Goal: Communication & Community: Ask a question

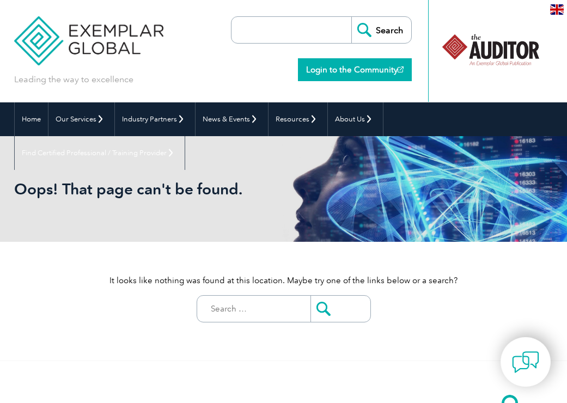
click at [353, 66] on link "Login to the Community" at bounding box center [355, 69] width 114 height 23
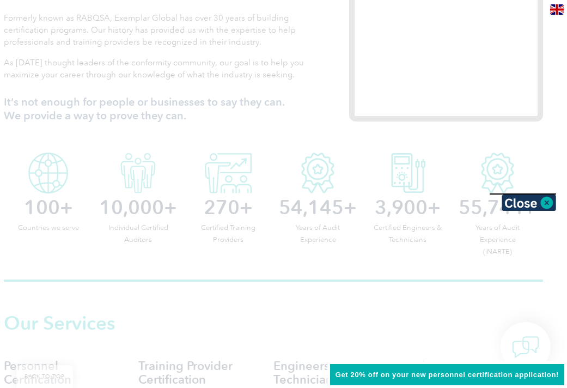
scroll to position [378, 10]
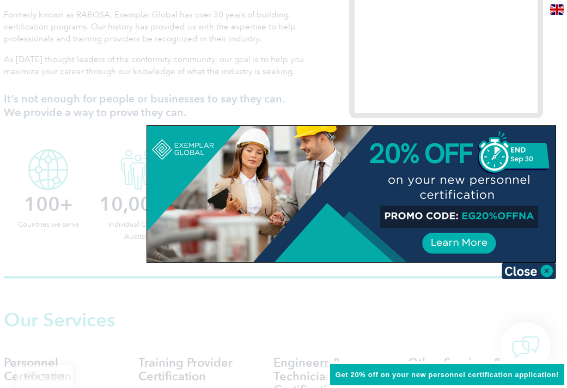
click at [50, 247] on div at bounding box center [283, 194] width 567 height 388
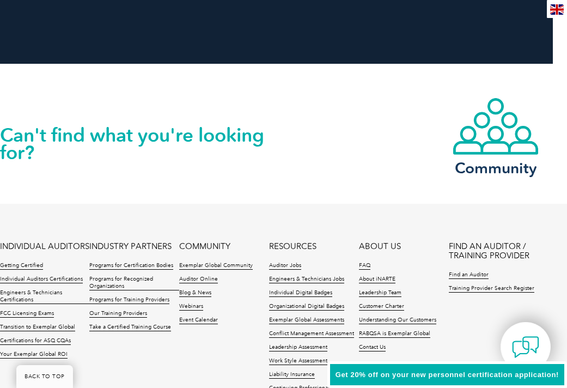
scroll to position [2429, 14]
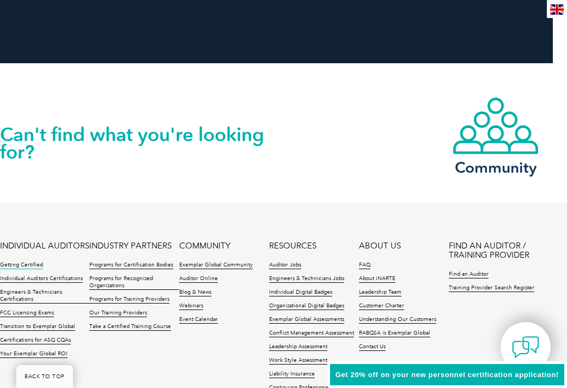
click at [38, 261] on link "Getting Certified" at bounding box center [21, 265] width 43 height 8
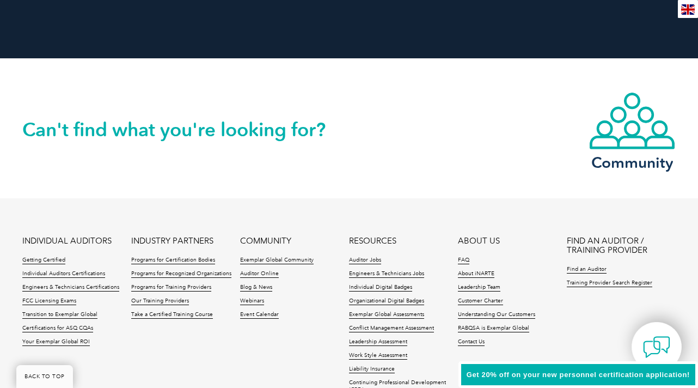
scroll to position [2491, 0]
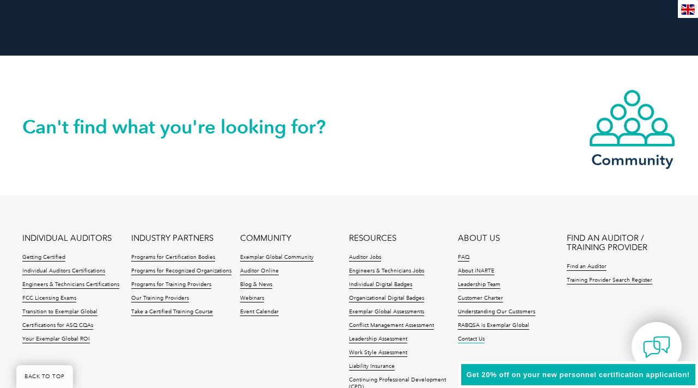
click at [464, 336] on link "Contact Us" at bounding box center [471, 339] width 27 height 8
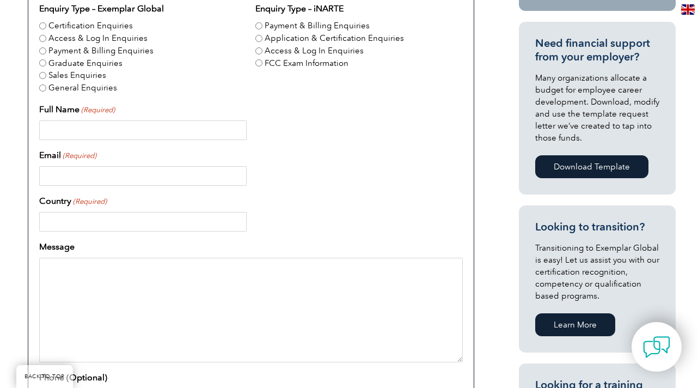
scroll to position [392, 0]
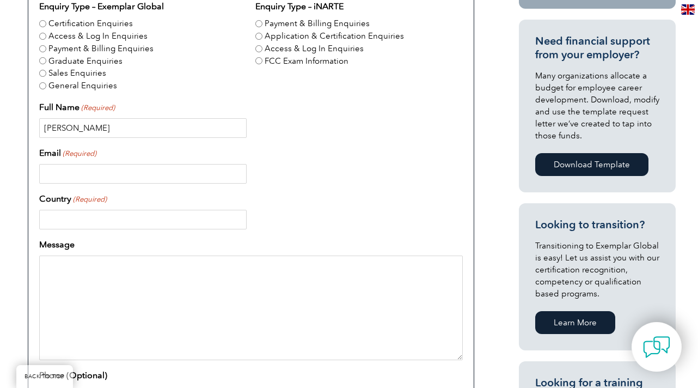
type input "[PERSON_NAME]"
type input "[PERSON_NAME][EMAIL_ADDRESS][DOMAIN_NAME]"
type input "[GEOGRAPHIC_DATA]"
click at [52, 272] on textarea "Message" at bounding box center [251, 307] width 424 height 105
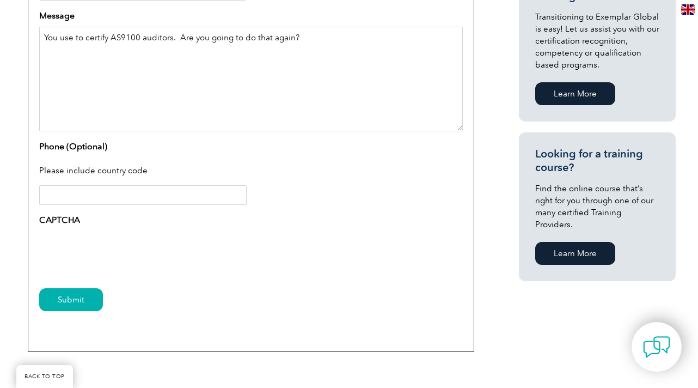
scroll to position [623, 0]
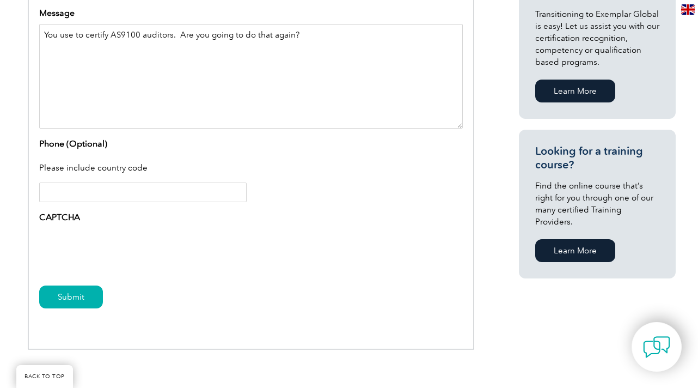
type textarea "You use to certify AS9100 auditors. Are you going to do that again?"
click at [69, 295] on input "Submit" at bounding box center [71, 296] width 64 height 23
